Goal: Task Accomplishment & Management: Use online tool/utility

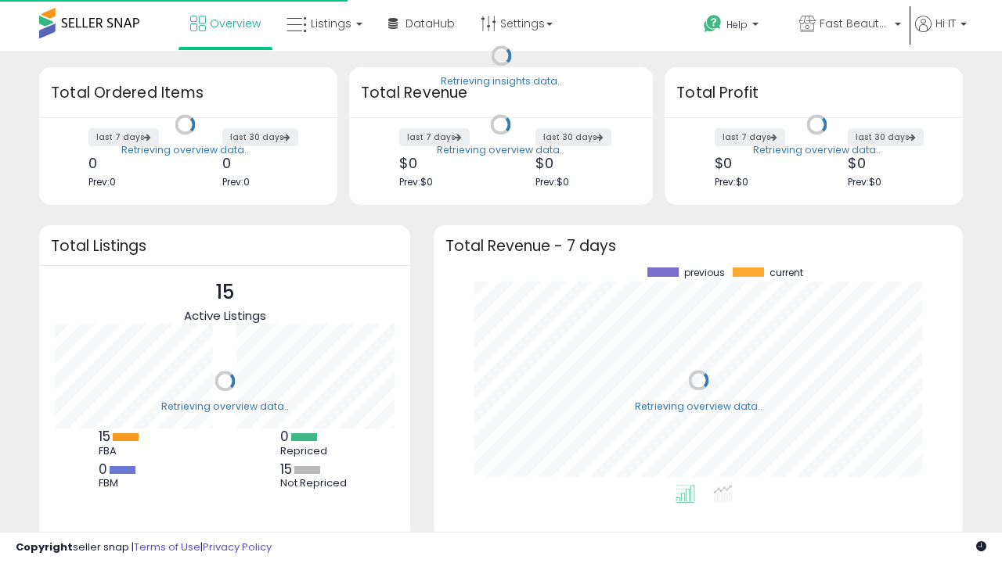
scroll to position [218, 498]
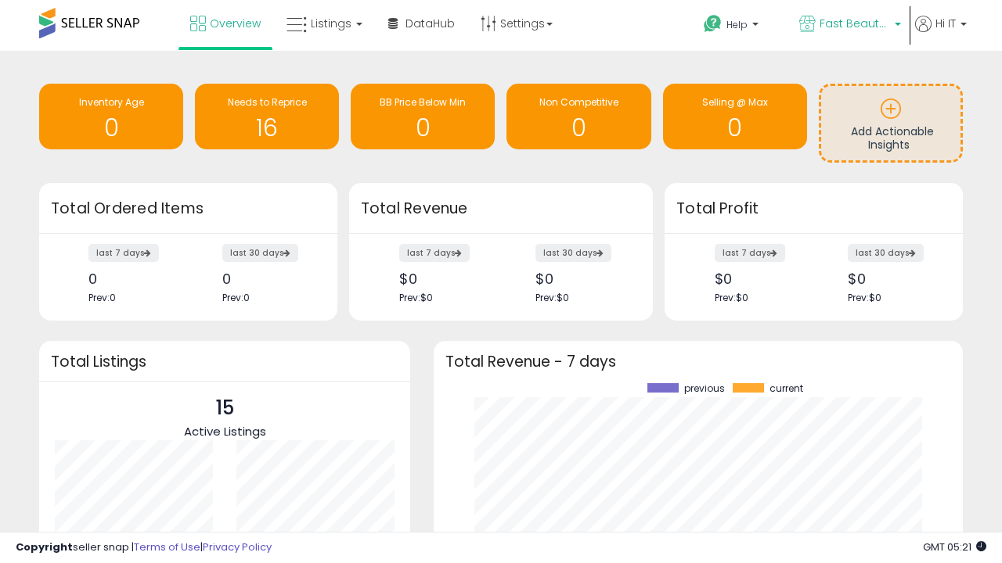
click at [848, 25] on span "Fast Beauty ([GEOGRAPHIC_DATA])" at bounding box center [854, 24] width 70 height 16
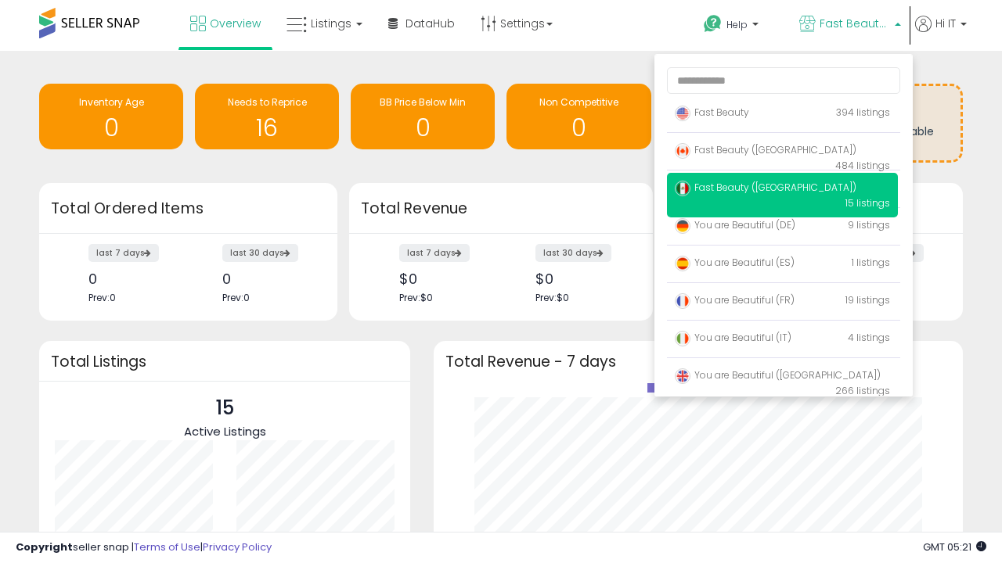
click at [782, 378] on span "You are Beautiful ([GEOGRAPHIC_DATA])" at bounding box center [778, 375] width 206 height 13
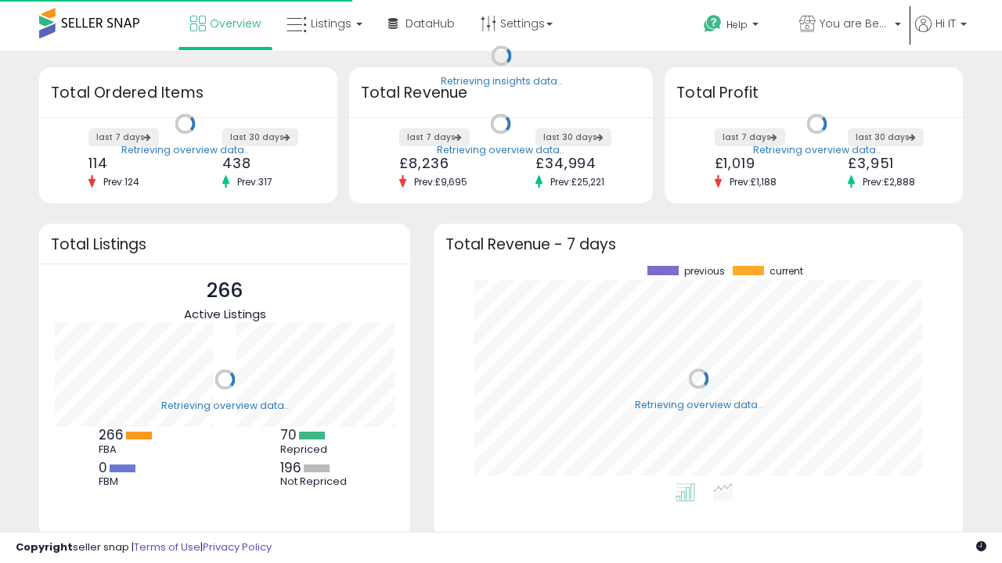
scroll to position [218, 498]
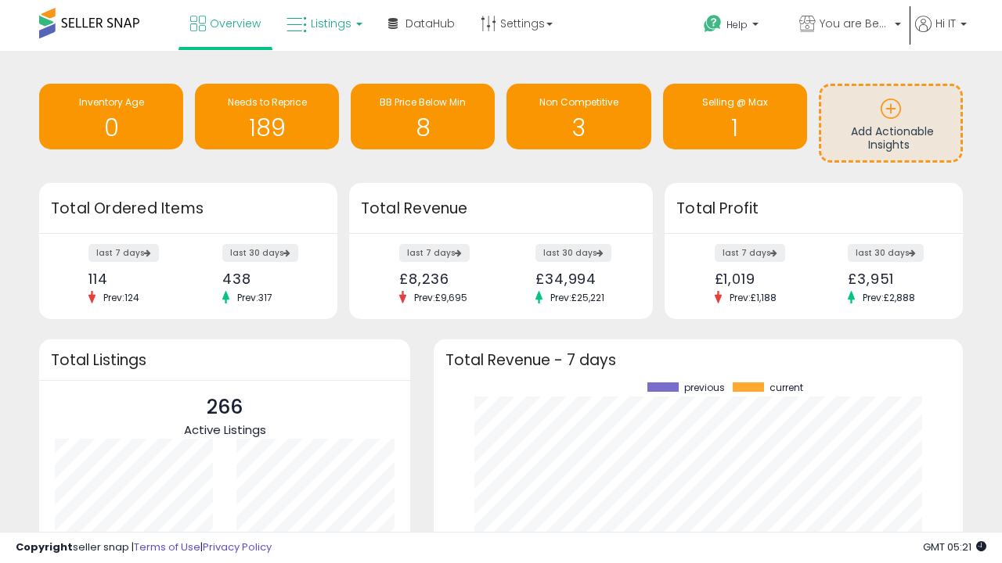
click at [322, 23] on span "Listings" at bounding box center [331, 24] width 41 height 16
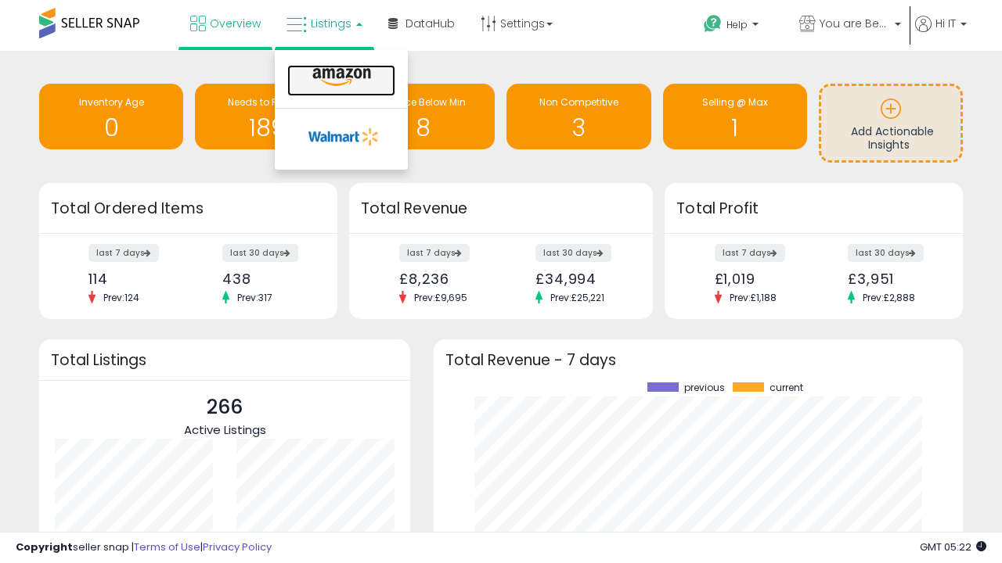
click at [340, 77] on icon at bounding box center [342, 77] width 68 height 20
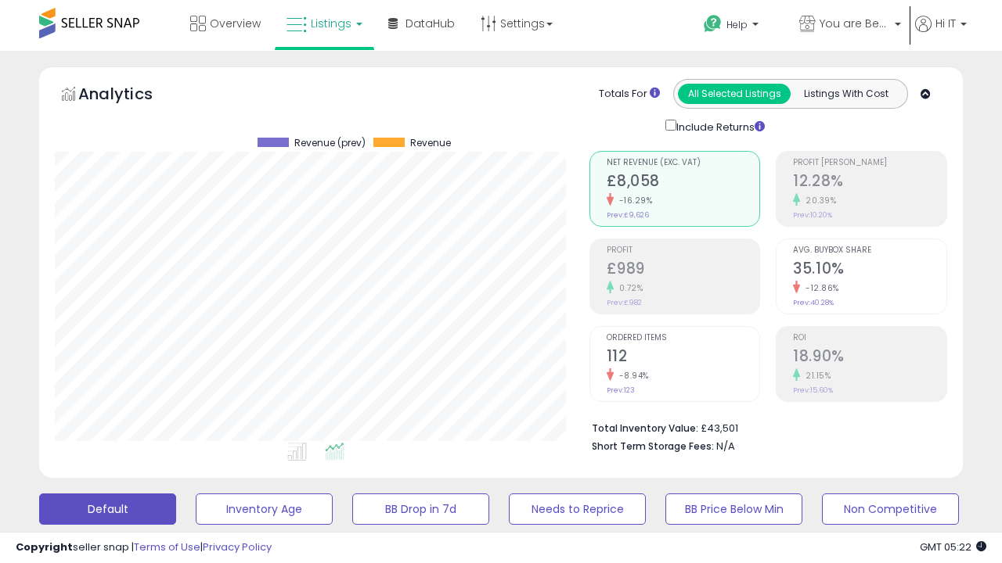
scroll to position [321, 534]
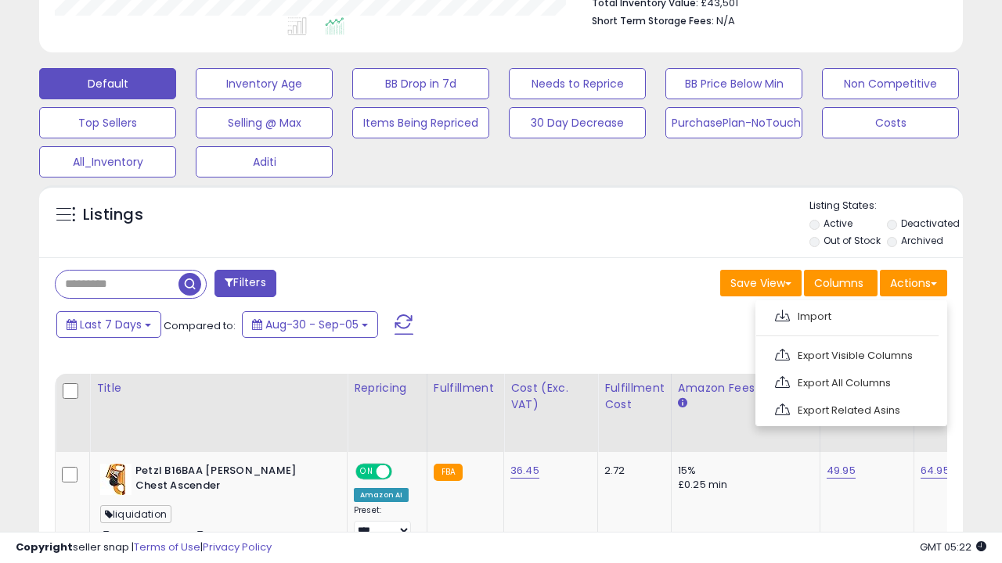
click at [782, 314] on span at bounding box center [782, 316] width 15 height 12
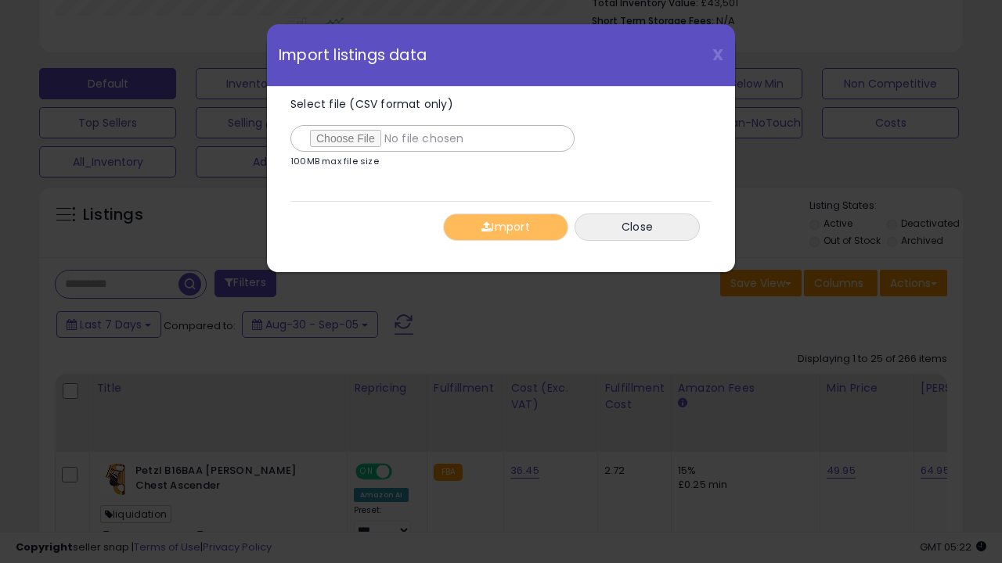
type input "**********"
click at [505, 227] on button "Import" at bounding box center [505, 227] width 125 height 27
